Goal: Transaction & Acquisition: Purchase product/service

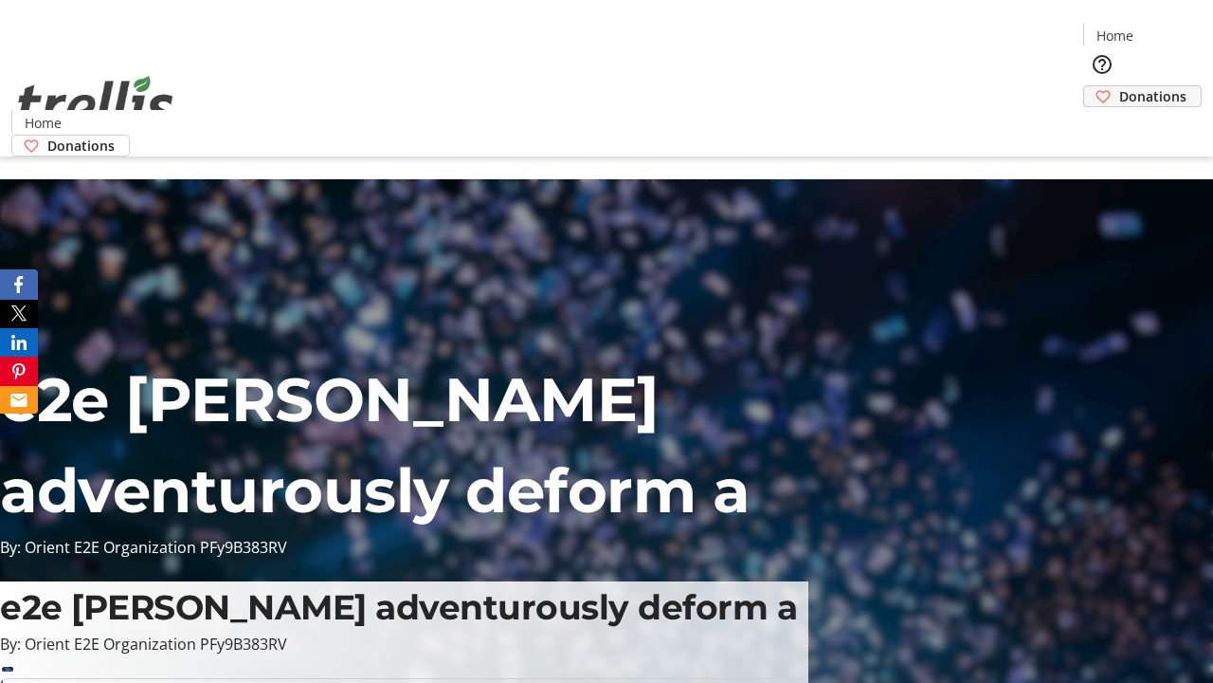
click at [1120, 86] on span "Donations" at bounding box center [1153, 96] width 67 height 20
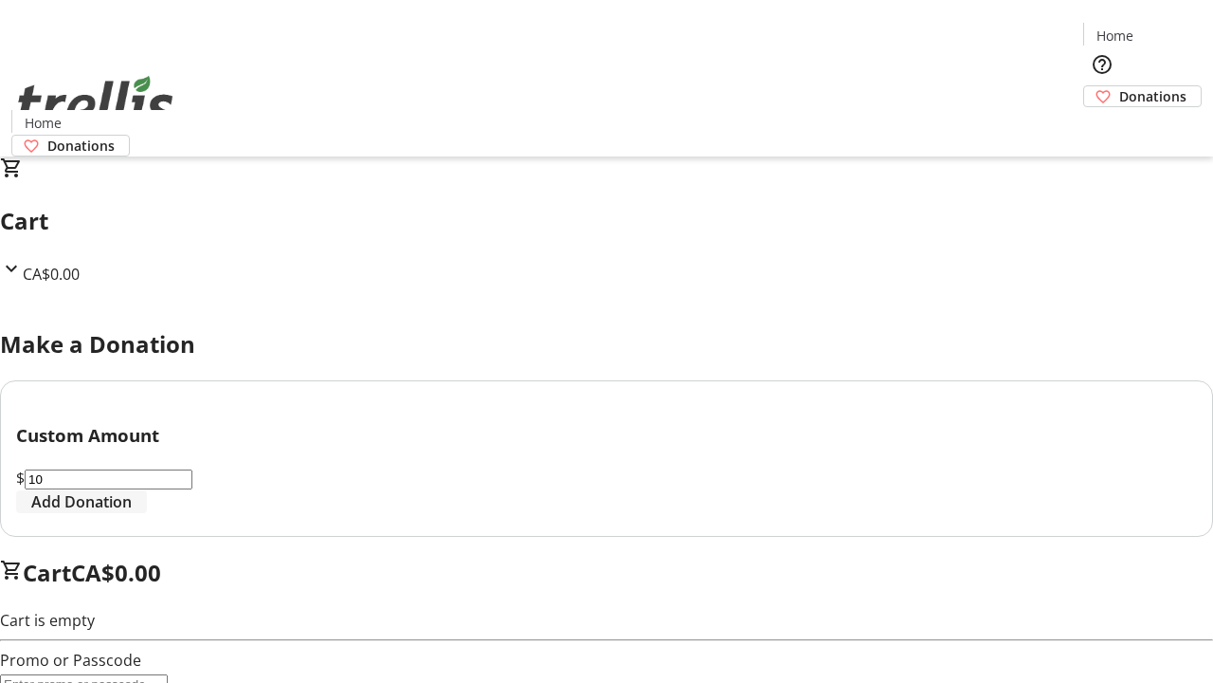
click at [132, 513] on span "Add Donation" at bounding box center [81, 501] width 100 height 23
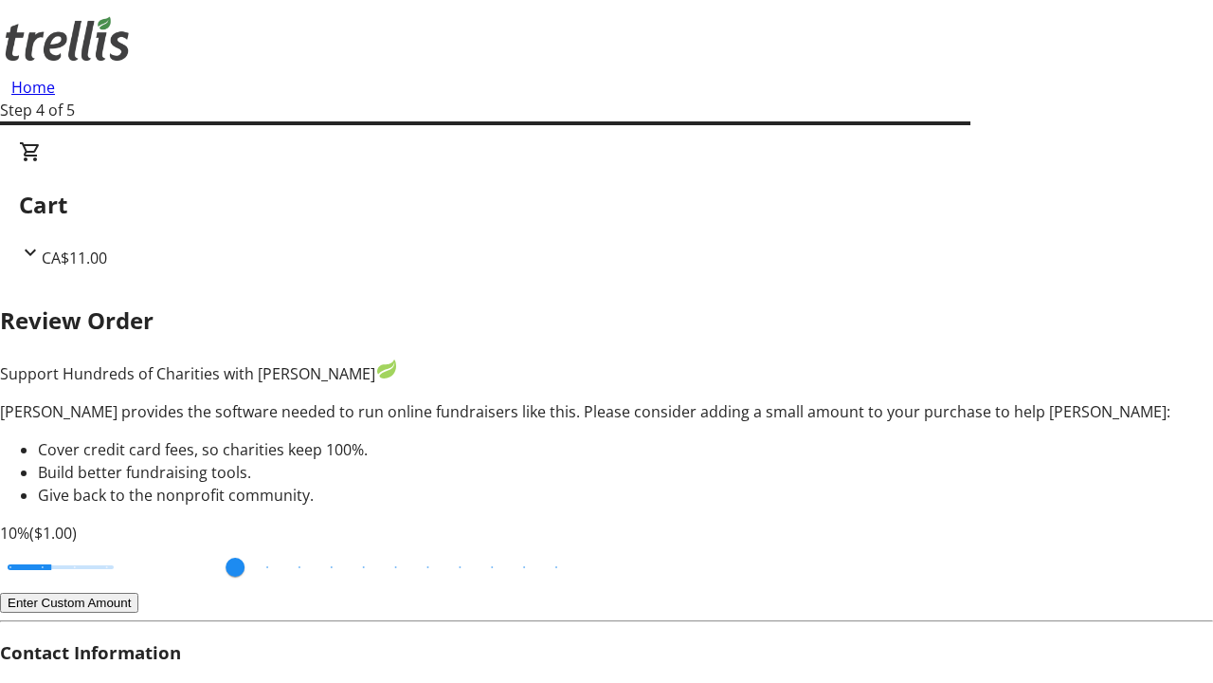
click at [138, 592] on button "Enter Custom Amount" at bounding box center [69, 602] width 138 height 20
